Goal: Information Seeking & Learning: Find specific fact

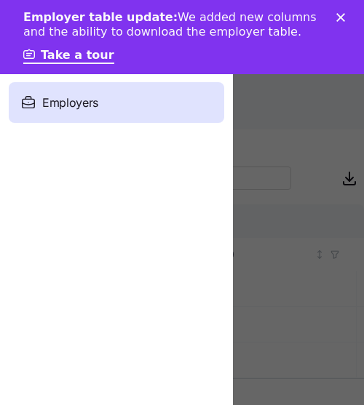
click at [340, 23] on div "Employer table update: We added new columns and the ability to download the emp…" at bounding box center [181, 37] width 317 height 63
click at [342, 15] on icon "Close" at bounding box center [340, 17] width 9 height 9
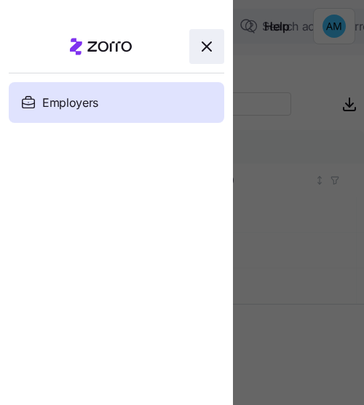
click at [206, 40] on icon "button" at bounding box center [206, 46] width 17 height 17
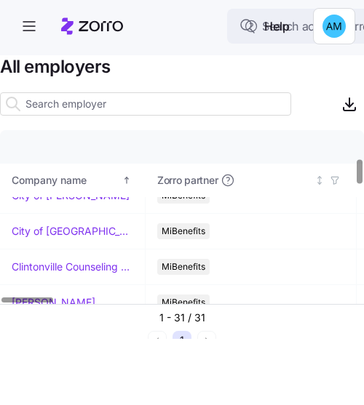
scroll to position [196, 0]
click at [75, 254] on td "Clintonville Counseling and Wellness" at bounding box center [72, 268] width 145 height 36
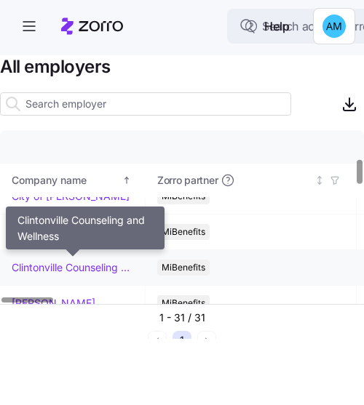
click at [79, 260] on link "Clintonville Counseling and Wellness" at bounding box center [72, 267] width 121 height 15
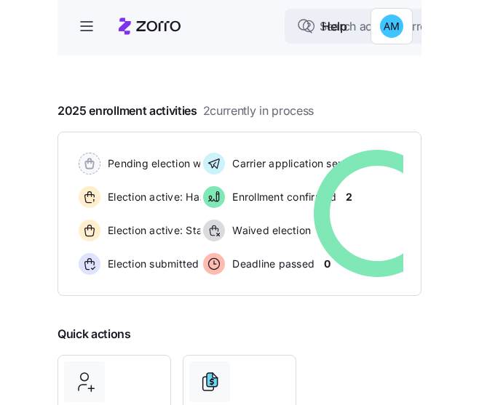
scroll to position [252, 0]
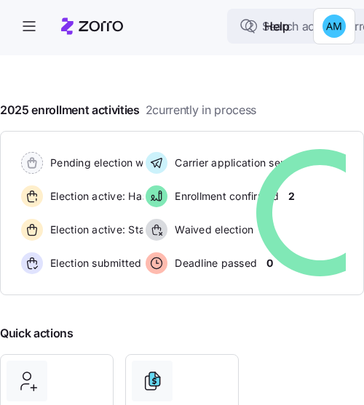
click at [316, 101] on div "2025 enrollment activities 2 currently in process Pending election window 0 Ele…" at bounding box center [182, 198] width 364 height 194
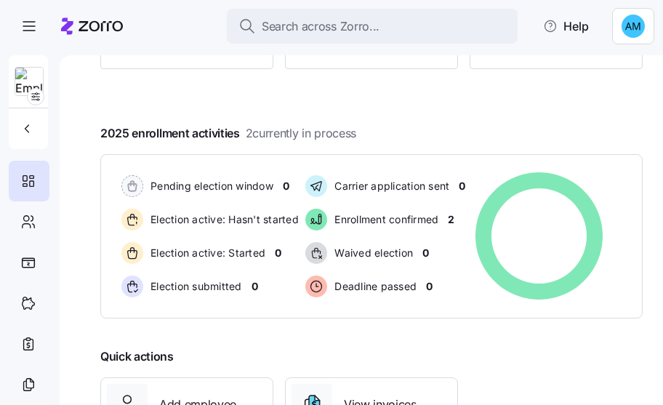
scroll to position [336, 0]
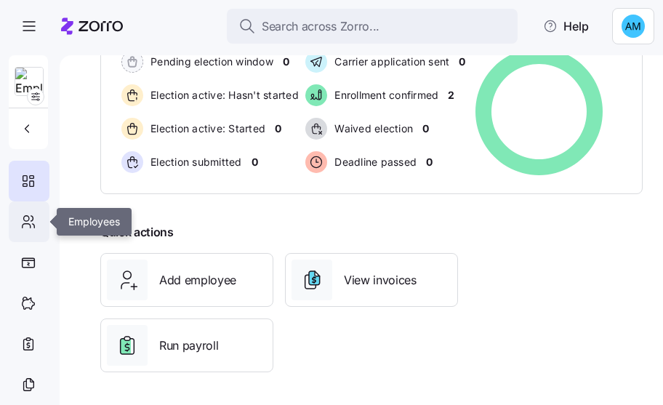
click at [32, 217] on icon at bounding box center [28, 221] width 16 height 17
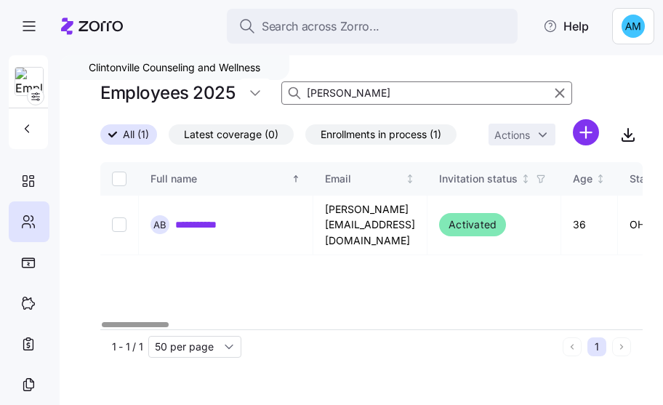
click at [363, 92] on div at bounding box center [551, 92] width 33 height 17
click at [363, 95] on icon "button" at bounding box center [560, 92] width 16 height 17
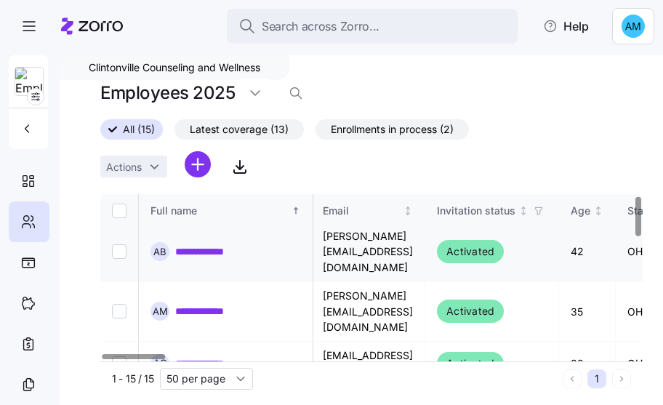
scroll to position [5, 1]
click at [351, 161] on div "All (15) Latest coverage (13) Enrollments in process (2) Actions" at bounding box center [371, 150] width 543 height 63
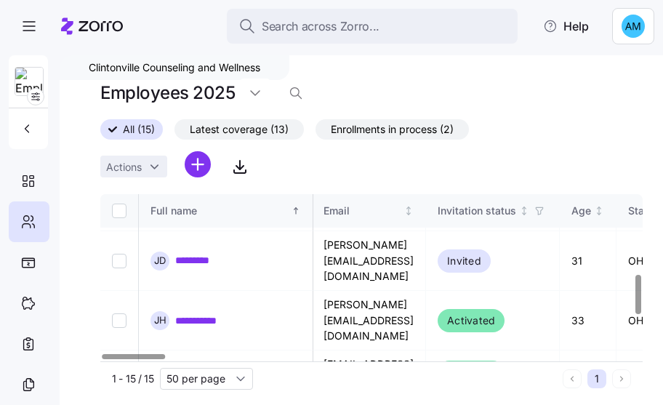
scroll to position [348, 1]
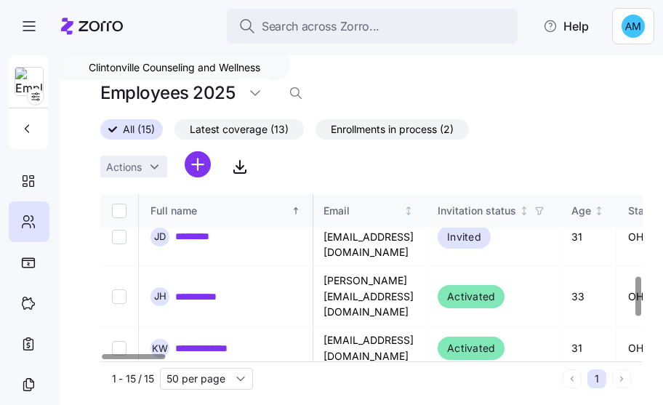
click at [270, 135] on span "Latest coverage (13)" at bounding box center [239, 129] width 99 height 19
click at [175, 133] on input "Latest coverage (13)" at bounding box center [175, 133] width 0 height 0
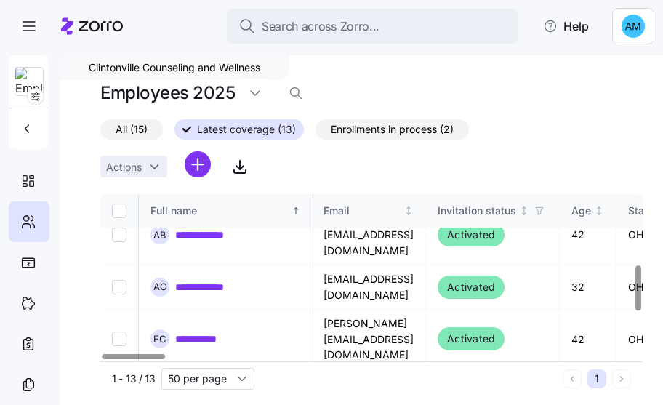
scroll to position [0, 1]
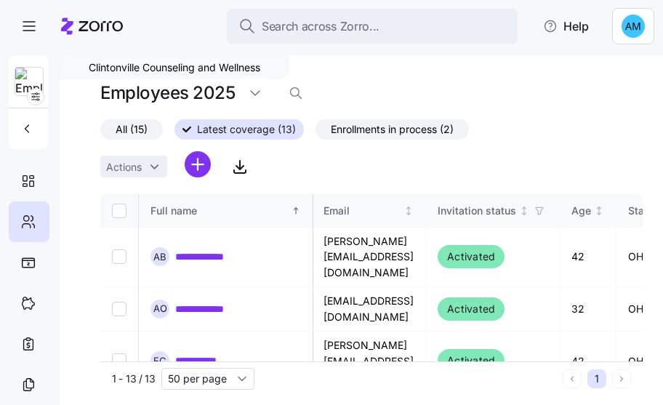
click at [363, 124] on div "All (15) Latest coverage (13) Enrollments in process (2) Actions" at bounding box center [371, 150] width 543 height 63
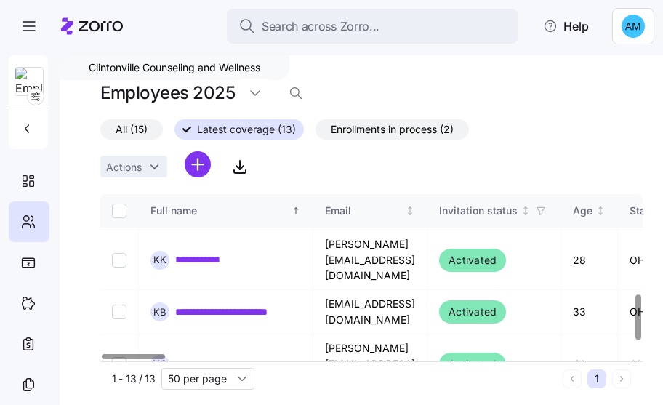
scroll to position [371, 0]
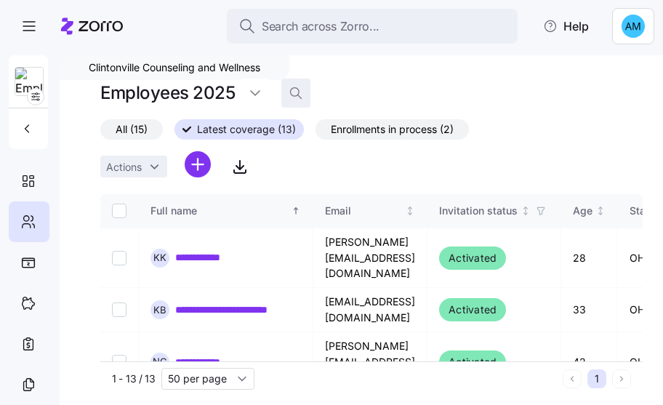
click at [295, 92] on icon "button" at bounding box center [296, 93] width 15 height 15
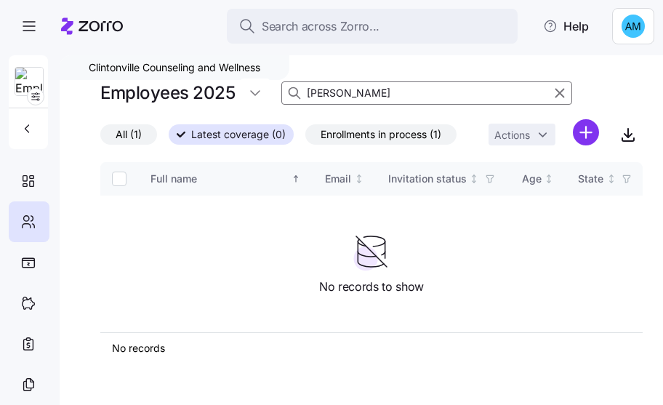
type input "[PERSON_NAME]"
click at [143, 127] on label "All (1)" at bounding box center [128, 134] width 57 height 20
click at [100, 138] on input "All (1)" at bounding box center [100, 138] width 0 height 0
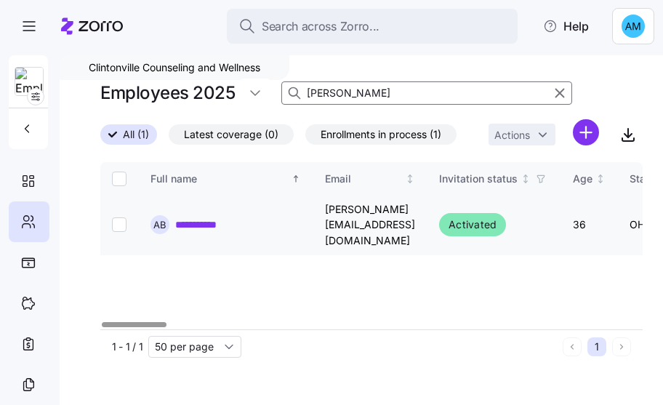
click at [208, 232] on link "**********" at bounding box center [203, 224] width 57 height 15
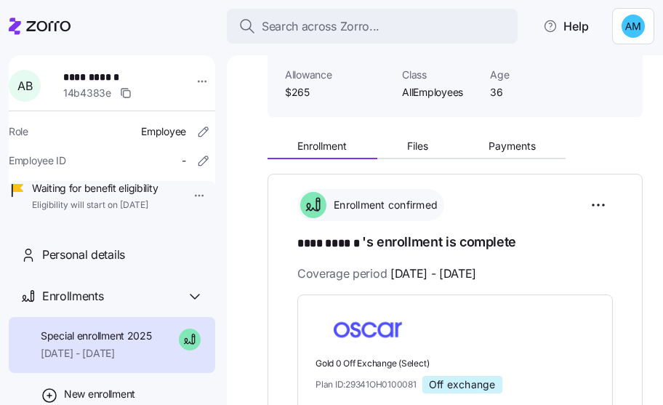
scroll to position [118, 0]
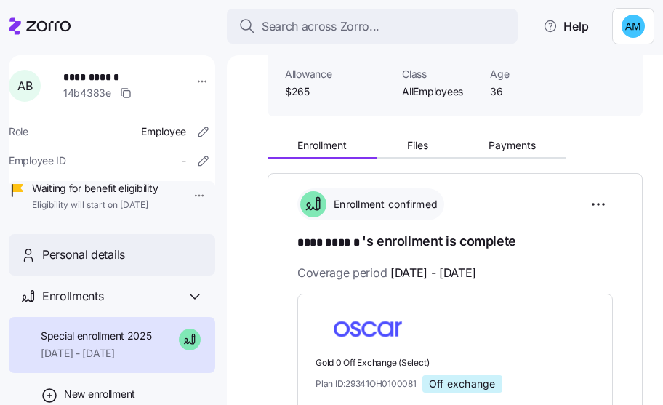
click at [95, 264] on span "Personal details" at bounding box center [83, 255] width 83 height 18
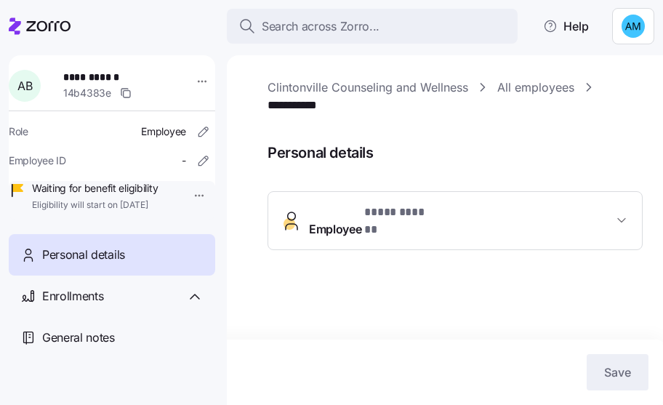
click at [363, 213] on span "button" at bounding box center [621, 220] width 17 height 15
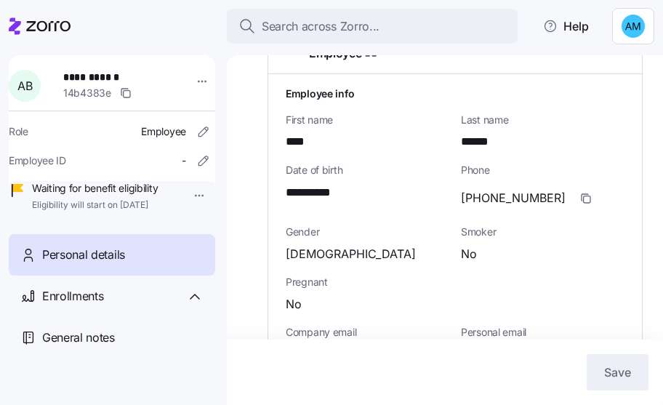
scroll to position [176, 0]
click at [363, 225] on span "Smoker" at bounding box center [543, 232] width 164 height 15
click at [363, 113] on span "Last name" at bounding box center [543, 120] width 164 height 15
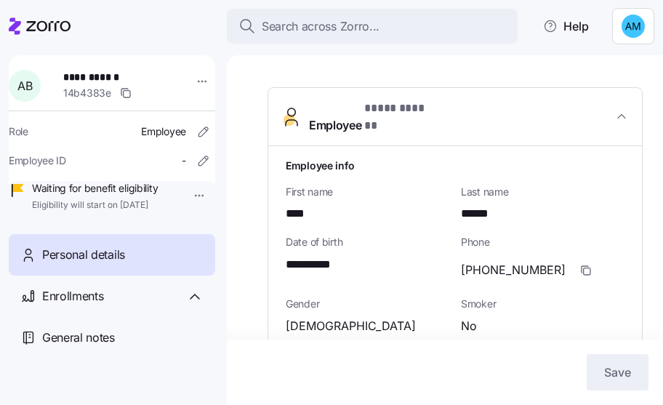
scroll to position [120, 0]
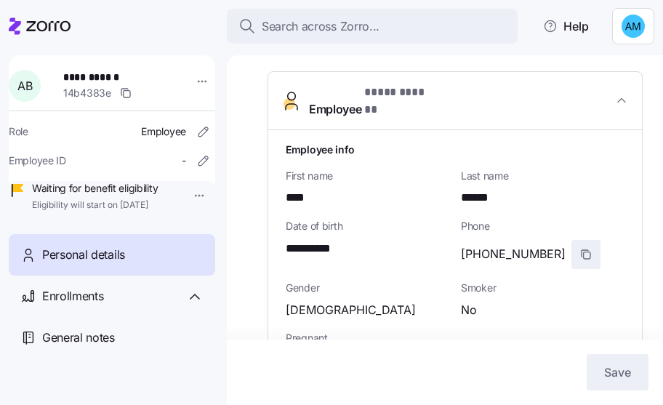
click at [363, 241] on span "button" at bounding box center [586, 255] width 28 height 28
click at [363, 252] on icon "button" at bounding box center [587, 255] width 7 height 7
click at [363, 194] on div "**********" at bounding box center [445, 230] width 436 height 350
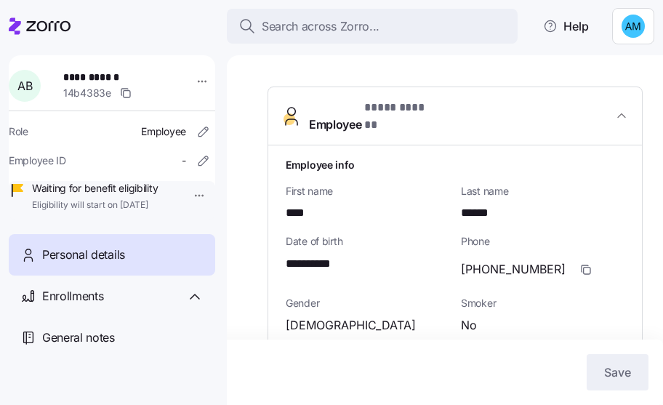
scroll to position [104, 0]
click at [363, 185] on span "Last name" at bounding box center [543, 192] width 164 height 15
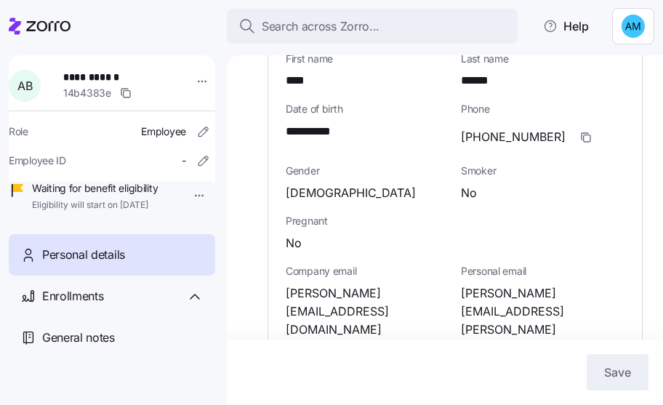
scroll to position [251, 0]
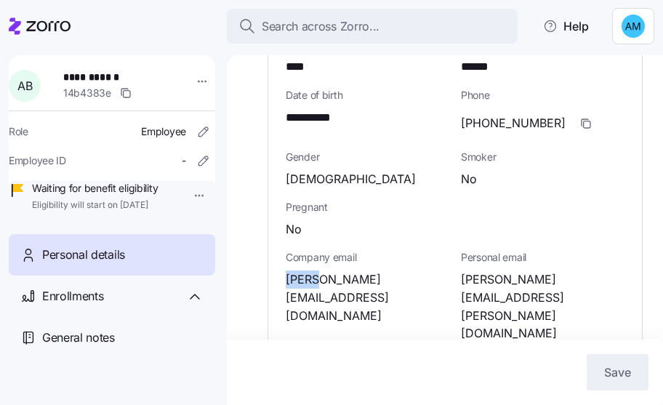
drag, startPoint x: 323, startPoint y: 274, endPoint x: 285, endPoint y: 262, distance: 39.8
click at [285, 262] on div "**********" at bounding box center [455, 400] width 374 height 802
click at [304, 275] on span "[PERSON_NAME][EMAIL_ADDRESS][DOMAIN_NAME]" at bounding box center [368, 298] width 164 height 54
click at [314, 281] on span "[PERSON_NAME][EMAIL_ADDRESS][DOMAIN_NAME]" at bounding box center [368, 298] width 164 height 54
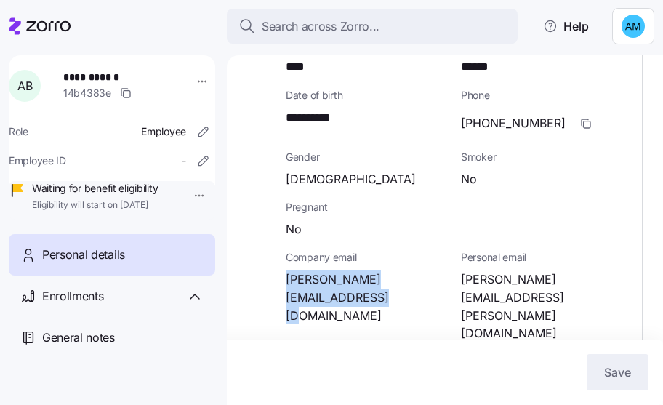
drag, startPoint x: 315, startPoint y: 282, endPoint x: 274, endPoint y: 256, distance: 48.4
click at [274, 256] on div "**********" at bounding box center [455, 400] width 374 height 802
copy span "[PERSON_NAME][EMAIL_ADDRESS][DOMAIN_NAME]"
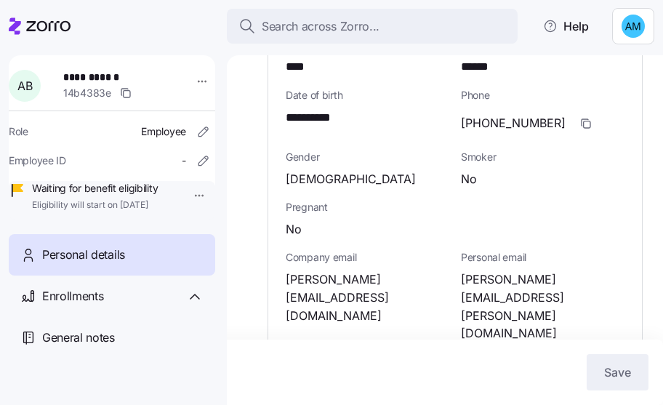
click at [363, 222] on div "**********" at bounding box center [445, 230] width 436 height 350
click at [363, 221] on div "**********" at bounding box center [445, 230] width 436 height 350
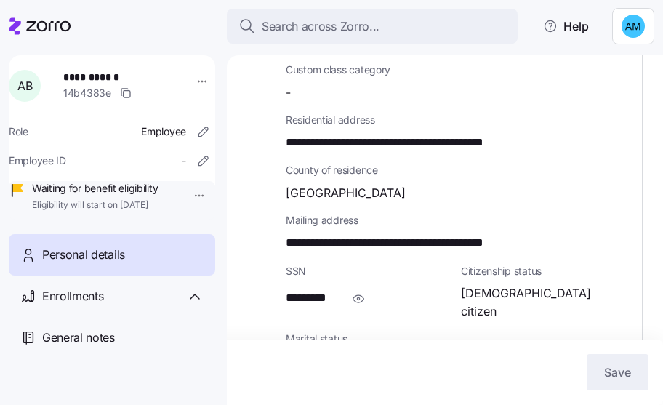
scroll to position [542, 0]
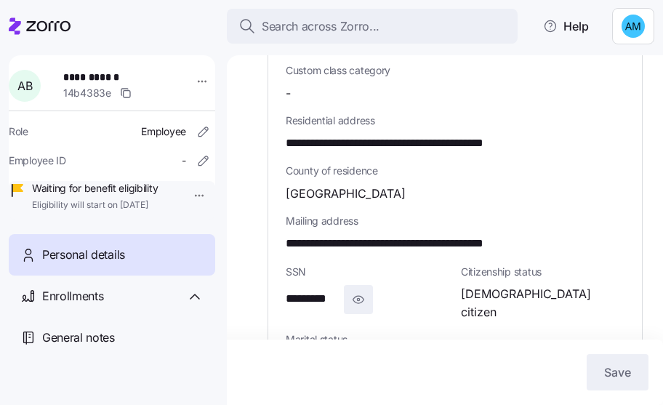
click at [360, 291] on icon "button" at bounding box center [358, 299] width 15 height 17
drag, startPoint x: 359, startPoint y: 249, endPoint x: 281, endPoint y: 251, distance: 78.6
click at [281, 251] on div "**********" at bounding box center [455, 109] width 374 height 802
copy span "**********"
click at [363, 265] on span "Citizenship status" at bounding box center [543, 272] width 164 height 15
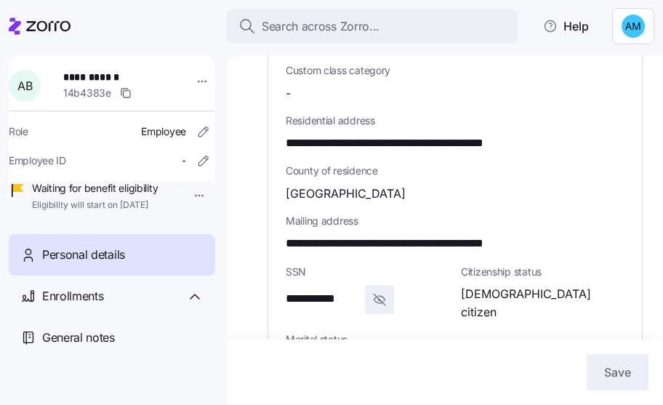
scroll to position [580, 0]
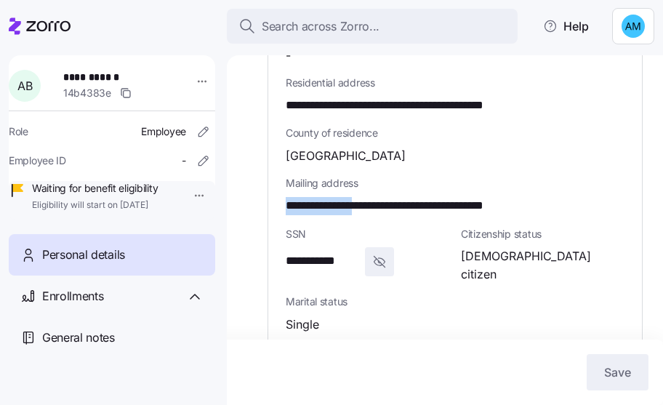
drag, startPoint x: 380, startPoint y: 158, endPoint x: 266, endPoint y: 154, distance: 113.5
click at [266, 154] on div "**********" at bounding box center [445, 230] width 436 height 350
copy span "**********"
click at [363, 190] on div "**********" at bounding box center [455, 72] width 374 height 802
click at [363, 176] on span "Mailing address" at bounding box center [455, 183] width 339 height 15
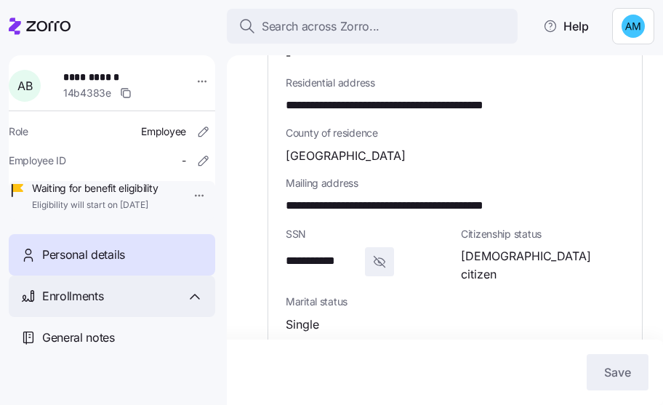
click at [124, 317] on div "Enrollments" at bounding box center [112, 296] width 207 height 41
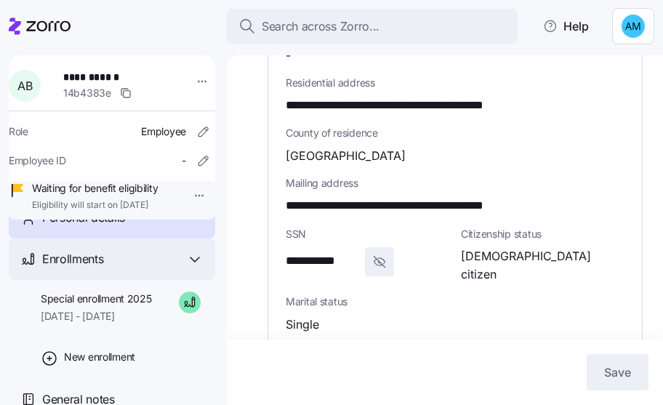
scroll to position [57, 0]
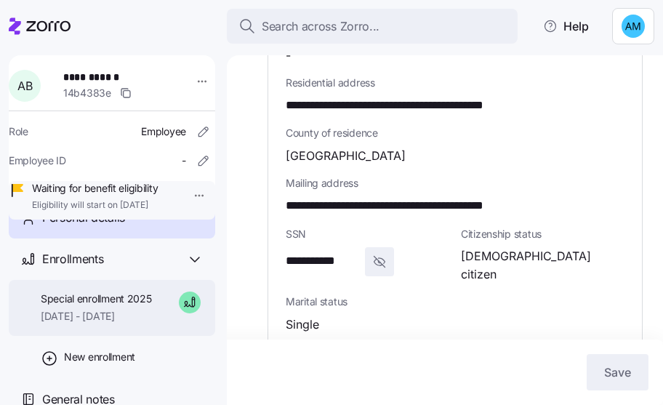
click at [112, 314] on span "[DATE] - [DATE]" at bounding box center [96, 316] width 111 height 15
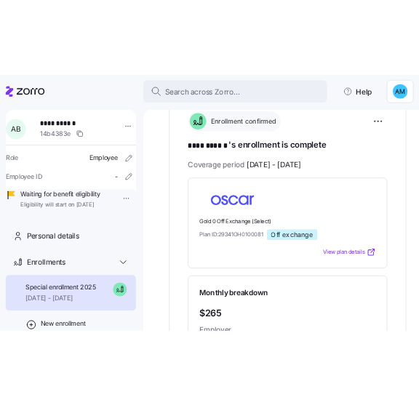
scroll to position [265, 0]
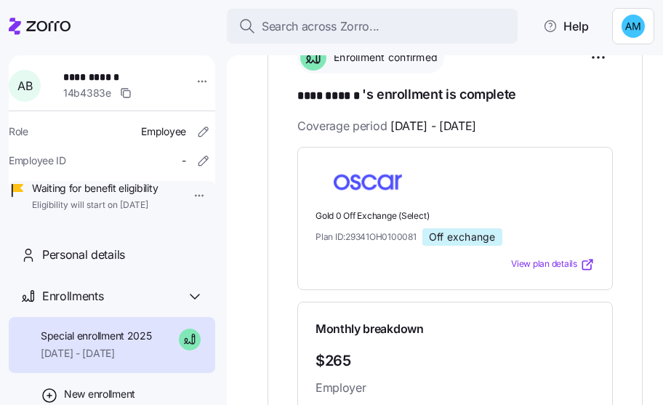
click at [363, 257] on span "View plan details" at bounding box center [544, 264] width 66 height 14
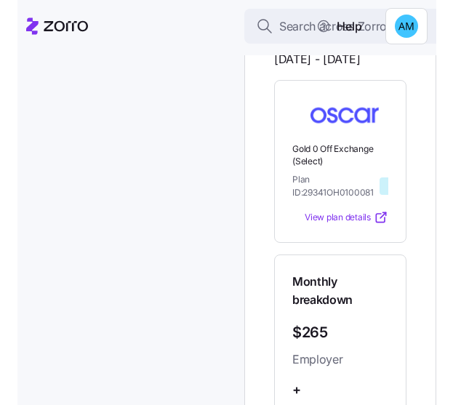
scroll to position [457, 0]
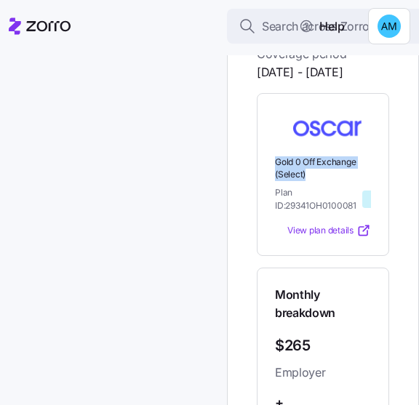
drag, startPoint x: 311, startPoint y: 228, endPoint x: 275, endPoint y: 222, distance: 36.8
click at [275, 181] on span "Gold 0 Off Exchange (Select)" at bounding box center [323, 168] width 96 height 25
copy span "Gold 0 Off Exchange (Select)"
click at [343, 81] on span "[DATE] - [DATE]" at bounding box center [300, 72] width 86 height 18
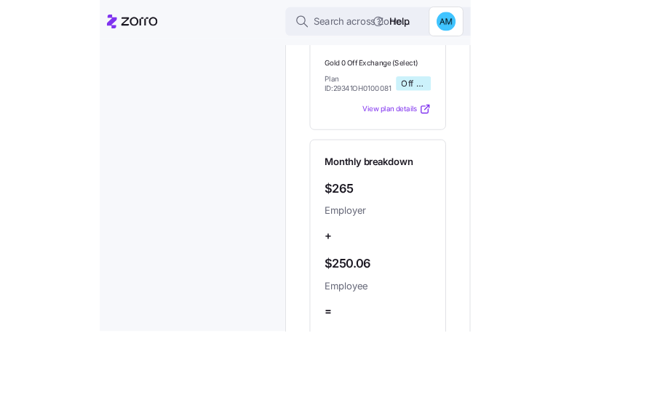
scroll to position [310, 0]
